Goal: Entertainment & Leisure: Browse casually

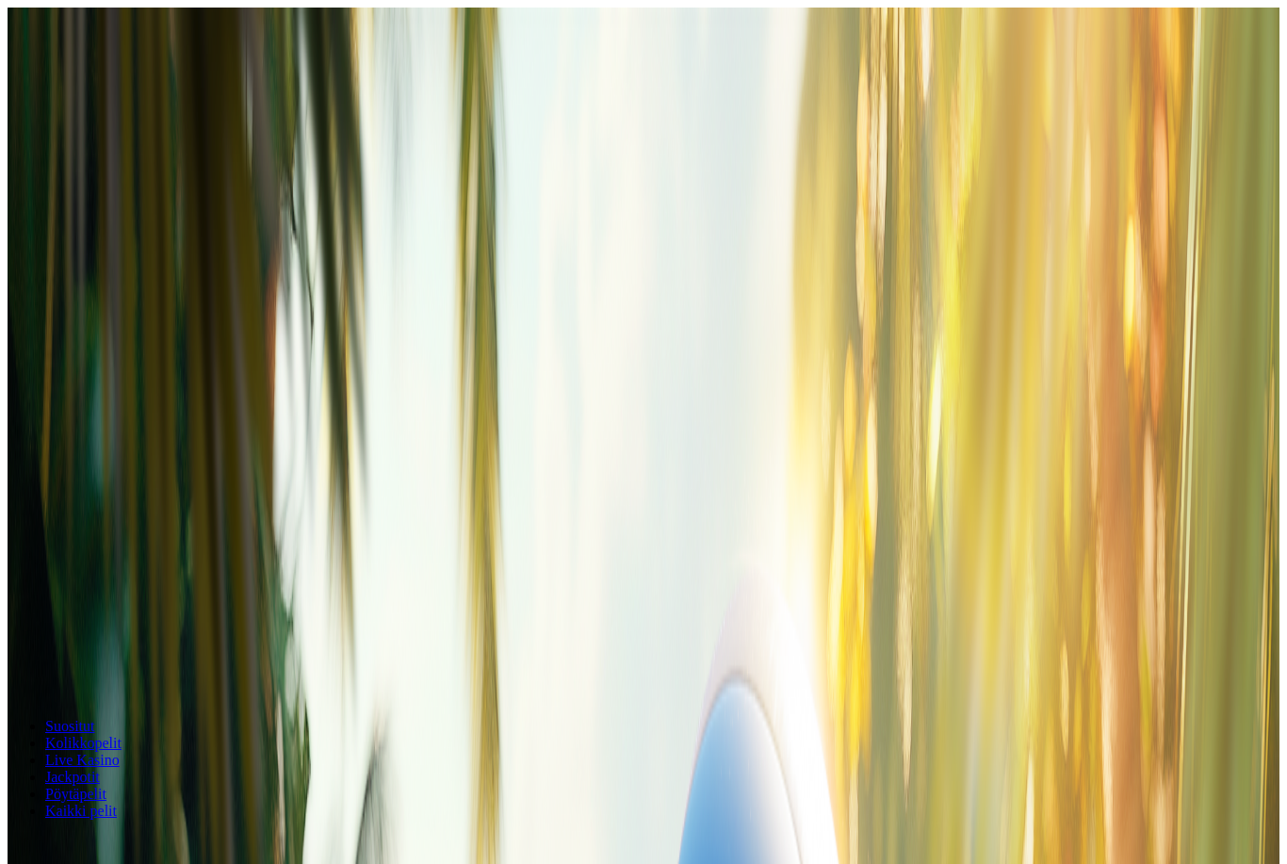
click at [149, 78] on button "Kirjaudu" at bounding box center [130, 68] width 61 height 20
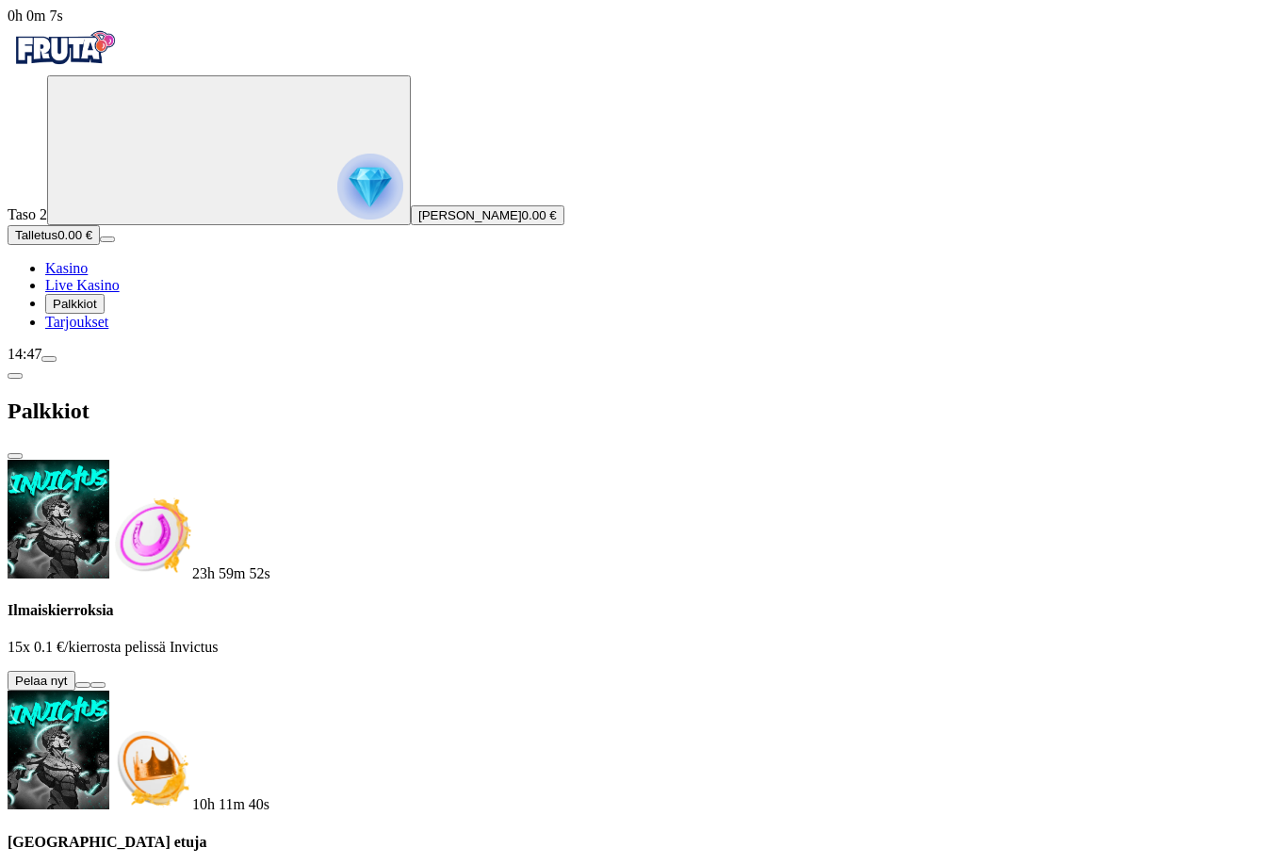
click at [90, 682] on button at bounding box center [82, 685] width 15 height 6
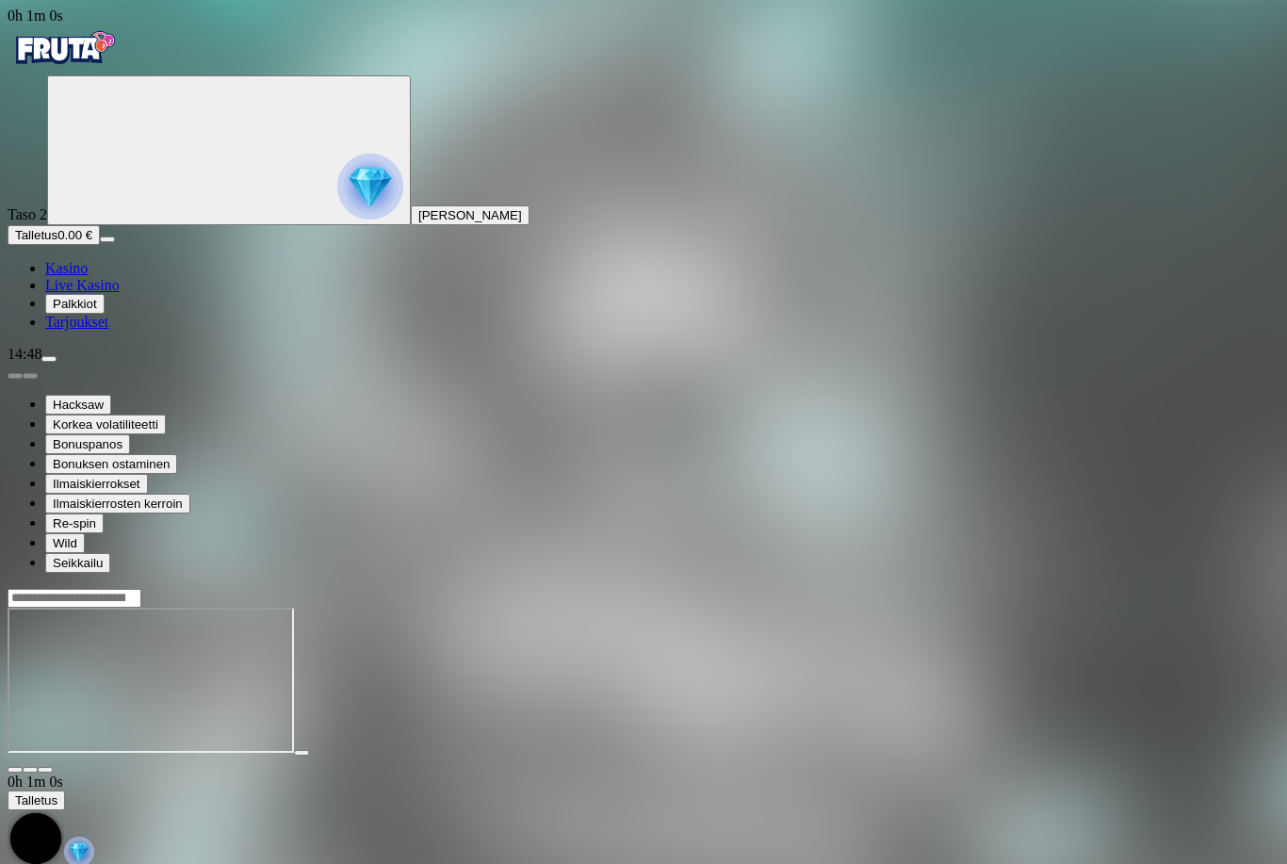
click at [121, 60] on img "Primary" at bounding box center [64, 47] width 113 height 47
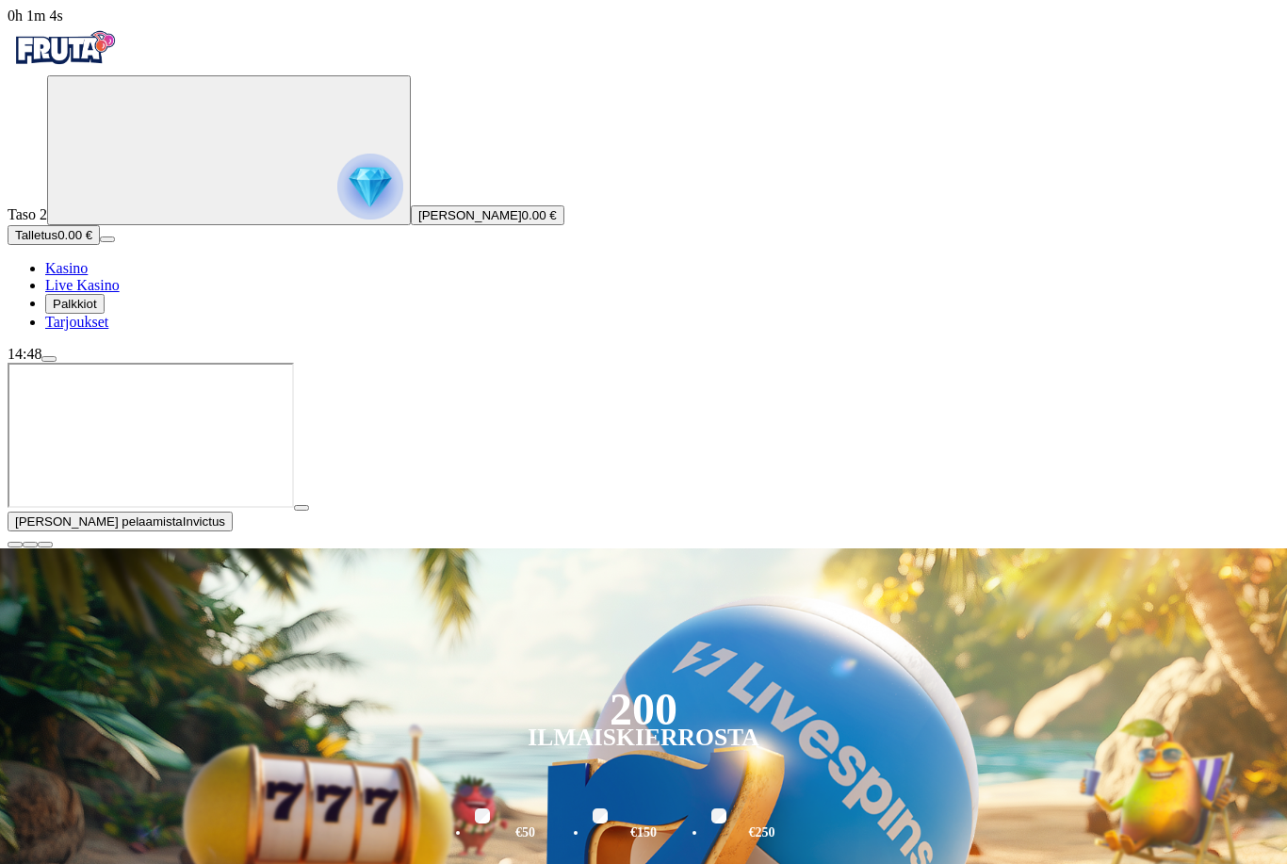
click at [15, 545] on span "close icon" at bounding box center [15, 545] width 0 height 0
